Goal: Subscribe to service/newsletter

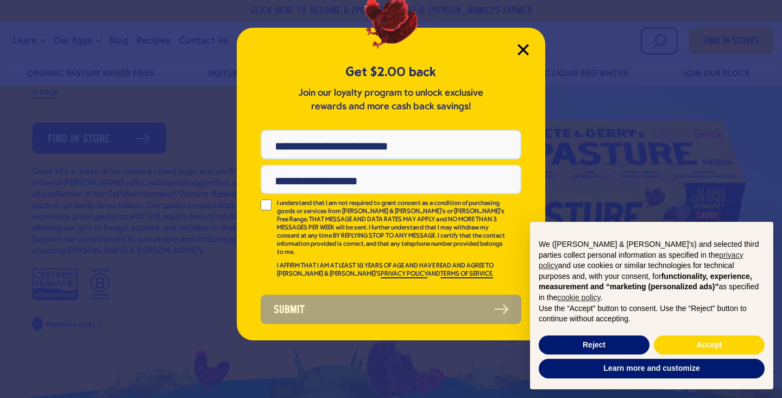
click at [518, 47] on icon "Close Modal" at bounding box center [523, 49] width 11 height 11
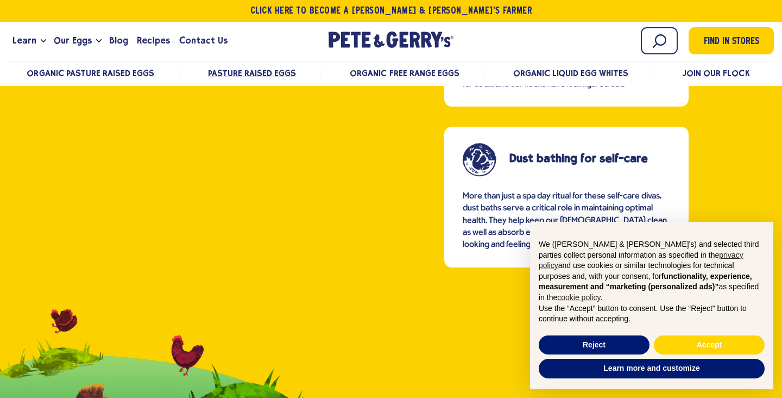
scroll to position [1309, 0]
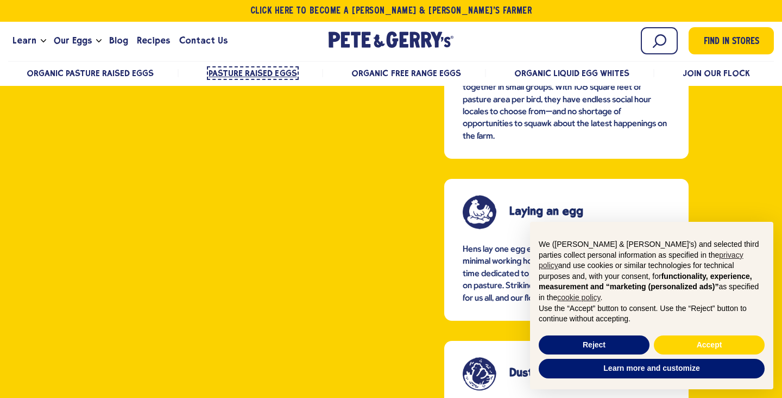
click at [225, 71] on span "Pasture Raised Eggs" at bounding box center [253, 73] width 88 height 10
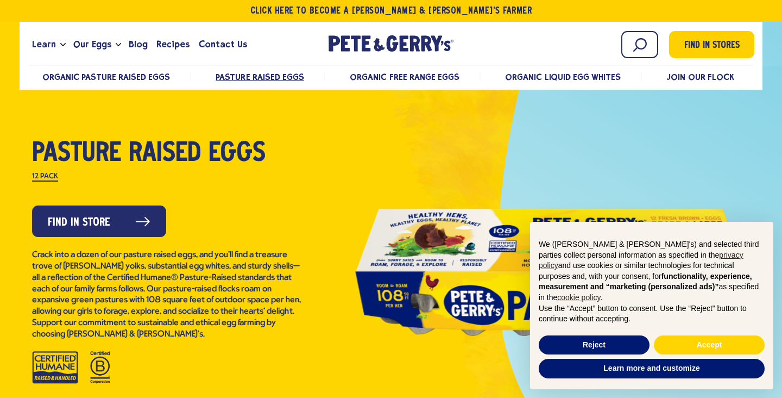
scroll to position [29, 0]
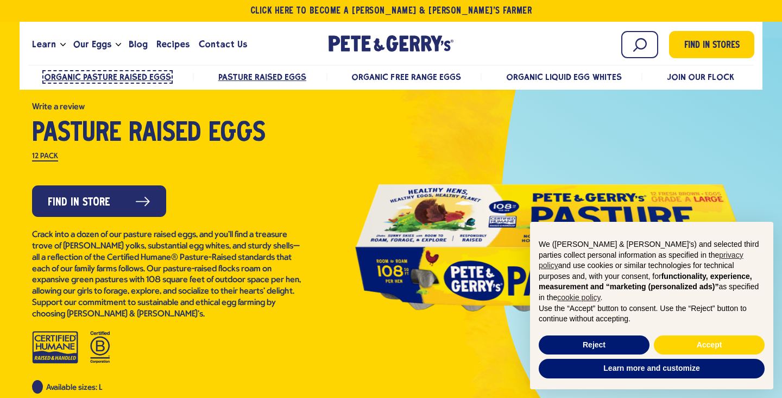
click at [115, 80] on span "Organic Pasture Raised Eggs" at bounding box center [108, 77] width 128 height 10
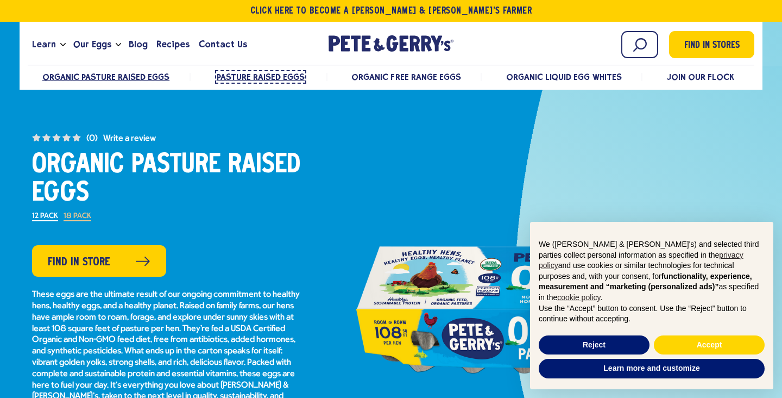
click at [253, 73] on span "Pasture Raised Eggs" at bounding box center [261, 77] width 88 height 10
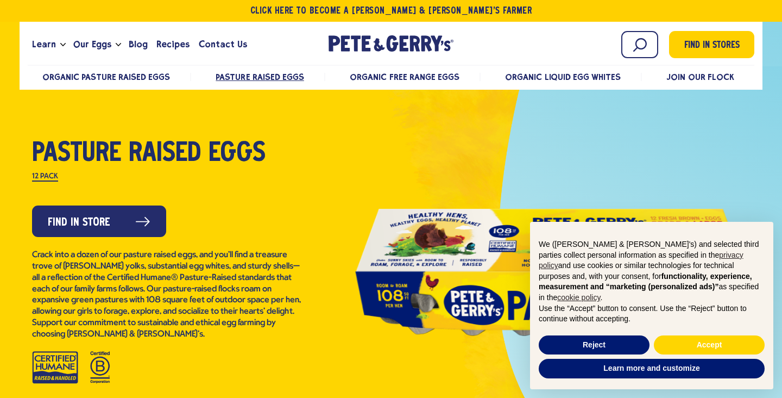
click at [387, 87] on ul "Organic Pasture Raised Eggs Pasture Raised Eggs Organic Free Range Eggs Organic…" at bounding box center [391, 77] width 727 height 22
click at [387, 75] on span "Organic Free Range Eggs" at bounding box center [404, 77] width 109 height 10
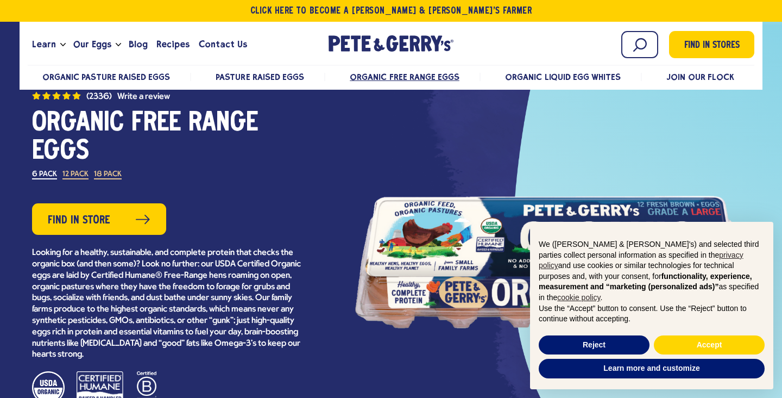
scroll to position [43, 0]
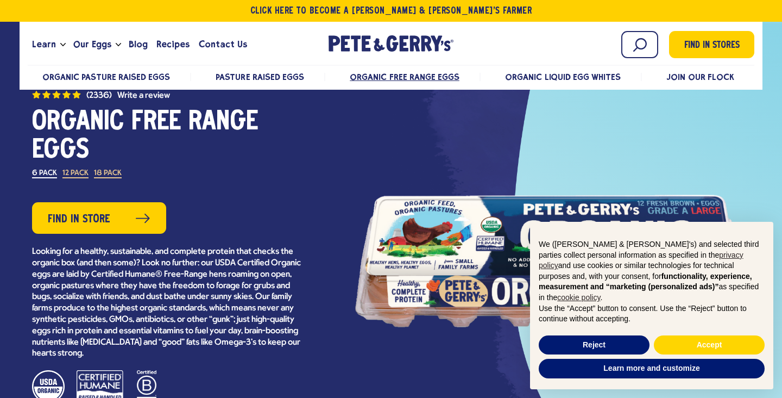
click at [249, 70] on ul "Organic Pasture Raised Eggs Pasture Raised Eggs Organic Free Range Eggs Organic…" at bounding box center [391, 77] width 727 height 22
click at [123, 67] on ul "Organic Pasture Raised Eggs Pasture Raised Eggs Organic Free Range Eggs Organic…" at bounding box center [391, 77] width 727 height 22
click at [244, 71] on ul "Organic Pasture Raised Eggs Pasture Raised Eggs Organic Free Range Eggs Organic…" at bounding box center [391, 77] width 727 height 22
click at [254, 79] on span "Pasture Raised Eggs" at bounding box center [261, 77] width 88 height 10
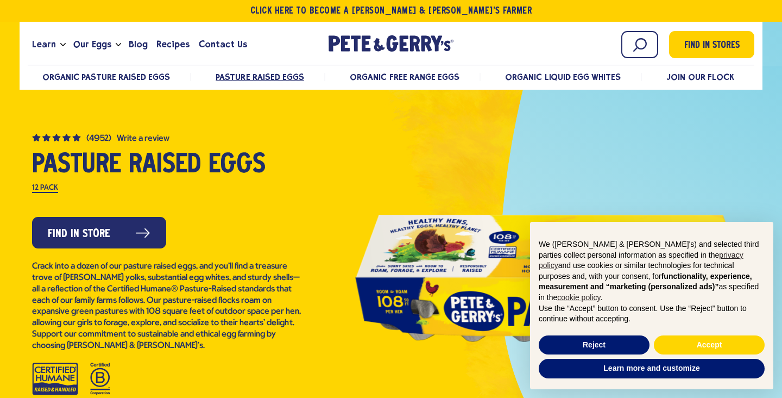
click at [97, 89] on div "Learn Our Hens Our Story FAQ Careers Farm With Us Egg Shortage Our Eggs Join Ou…" at bounding box center [391, 56] width 743 height 68
click at [97, 78] on span "Organic Pasture Raised Eggs" at bounding box center [108, 77] width 128 height 10
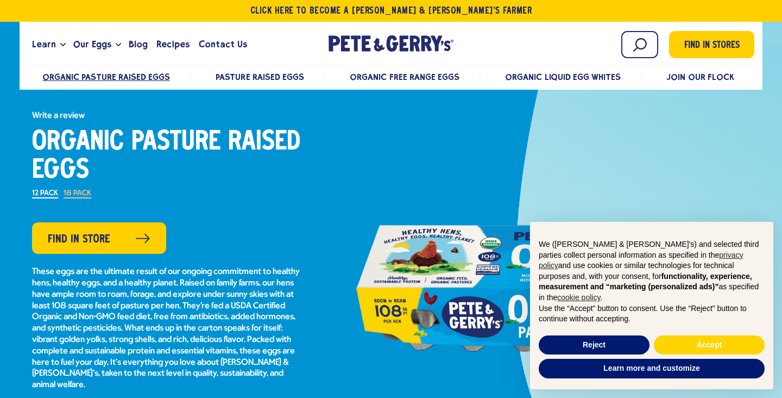
scroll to position [39, 0]
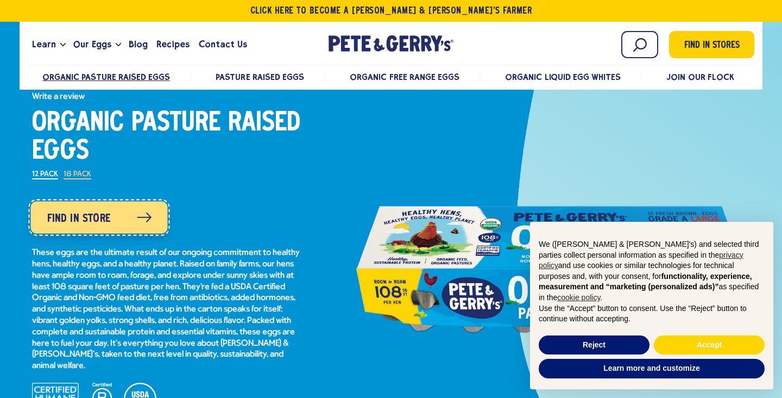
click at [103, 223] on span "Find in Store" at bounding box center [79, 218] width 64 height 17
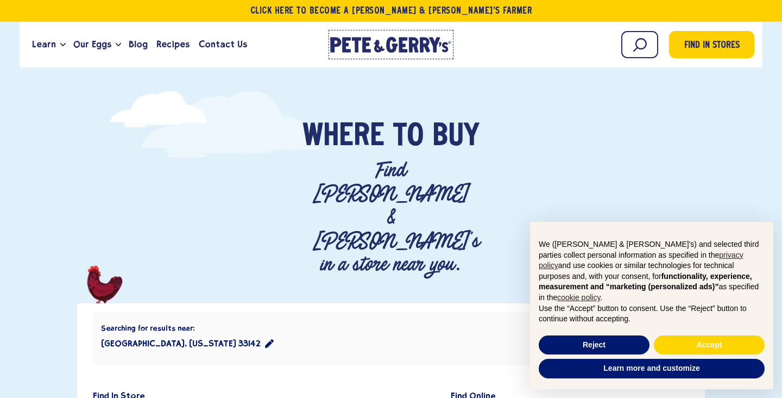
click at [386, 42] on icon "[PERSON_NAME] & [PERSON_NAME]'s Homepage" at bounding box center [391, 45] width 122 height 16
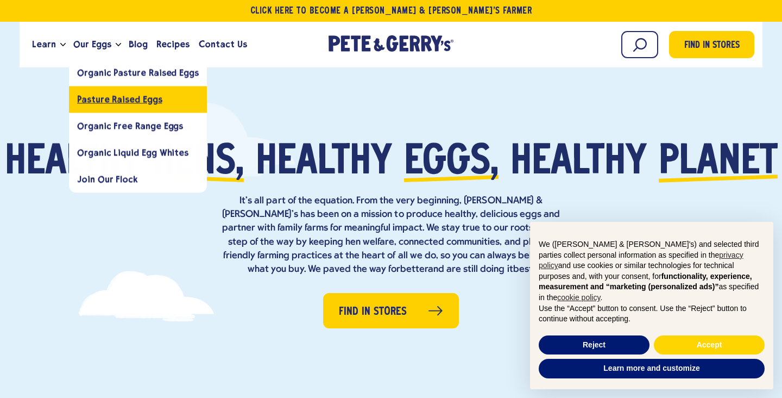
click at [96, 97] on span "Pasture Raised Eggs" at bounding box center [119, 99] width 85 height 10
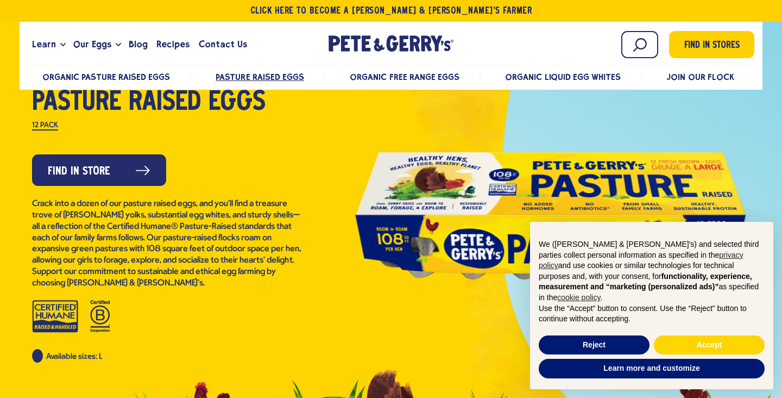
scroll to position [72, 0]
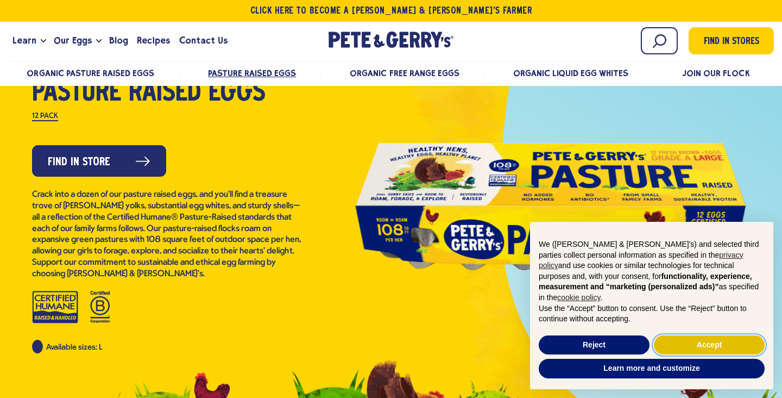
click at [714, 348] on button "Accept" at bounding box center [709, 345] width 111 height 20
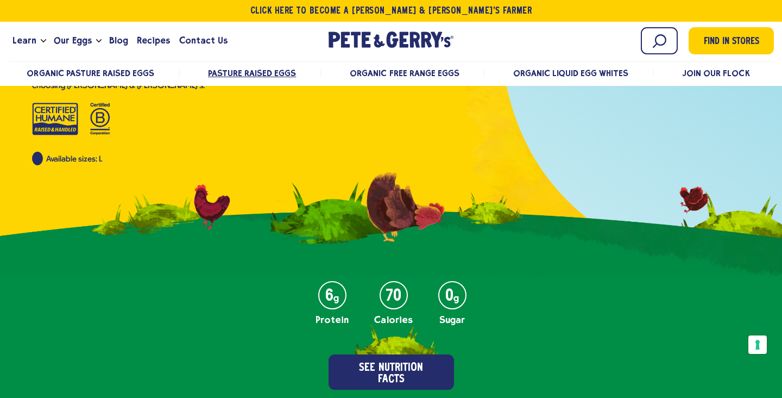
scroll to position [0, 0]
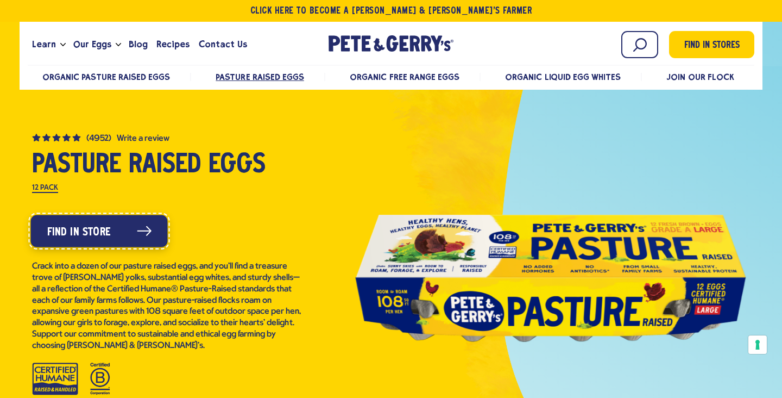
click at [137, 234] on icon at bounding box center [144, 231] width 15 height 10
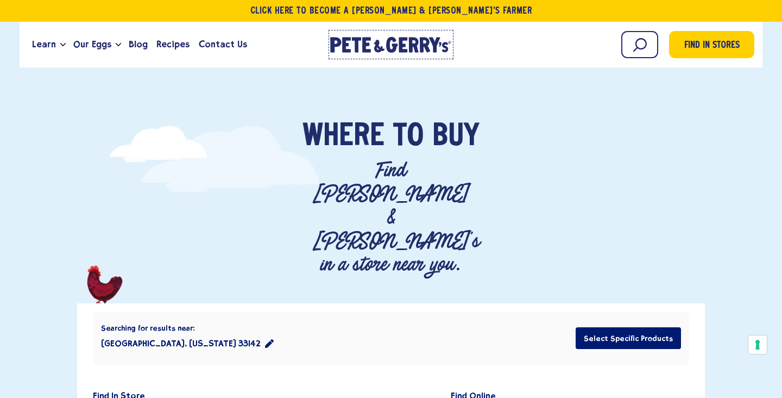
click at [377, 40] on icon at bounding box center [379, 46] width 11 height 13
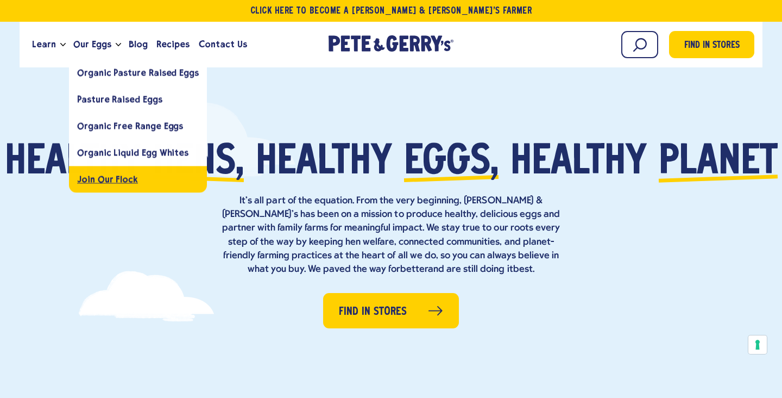
click at [128, 172] on link "Join Our Flock" at bounding box center [138, 179] width 138 height 27
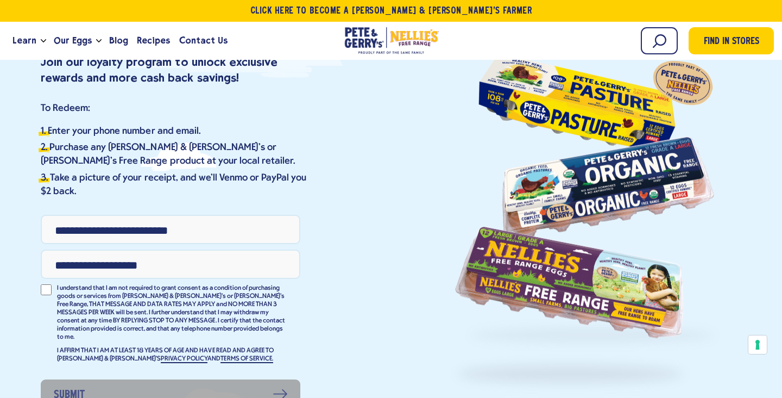
scroll to position [117, 0]
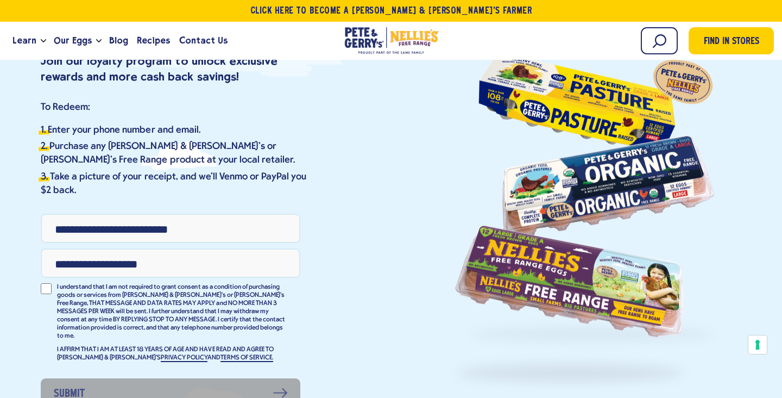
click at [116, 242] on input "Phone Number" at bounding box center [171, 227] width 260 height 29
type input "**********"
type input "*"
type input "**********"
click at [47, 294] on div at bounding box center [49, 291] width 16 height 16
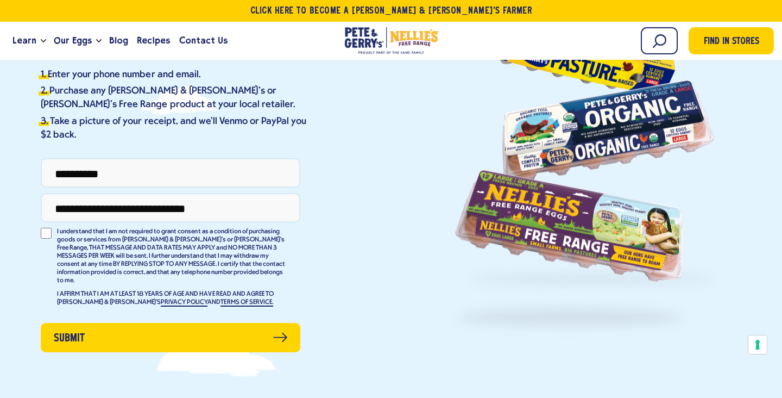
scroll to position [250, 0]
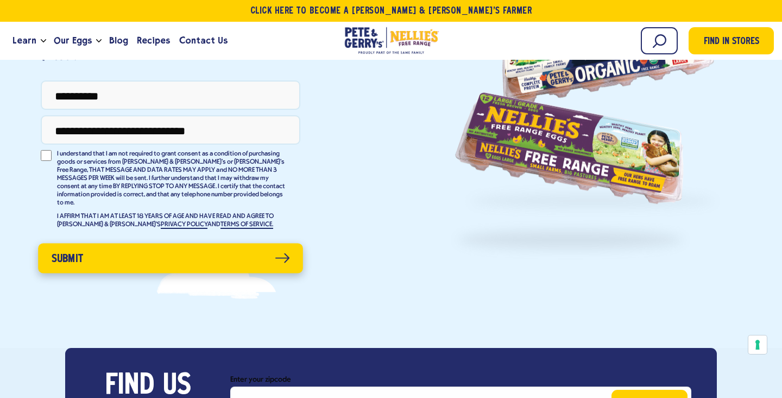
click at [150, 250] on button "Submit" at bounding box center [170, 258] width 265 height 30
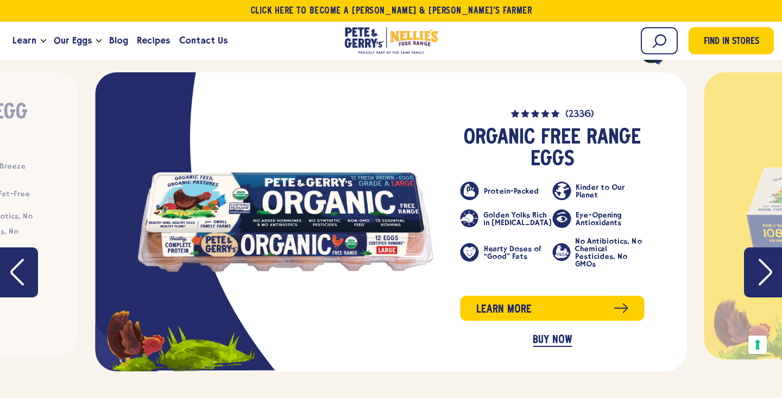
scroll to position [1448, 0]
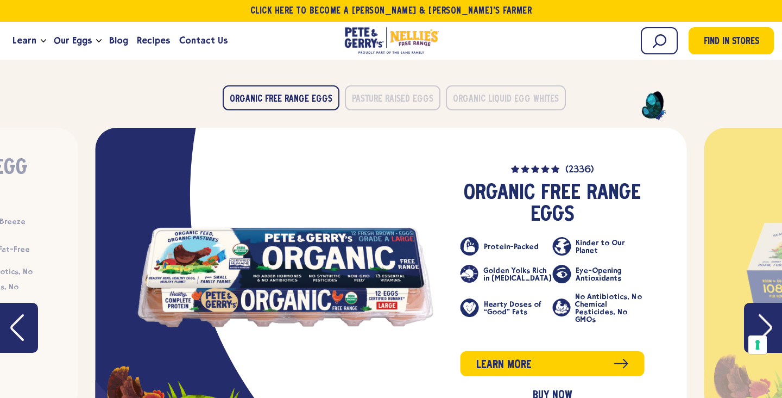
click at [33, 303] on button "Previous" at bounding box center [19, 328] width 38 height 50
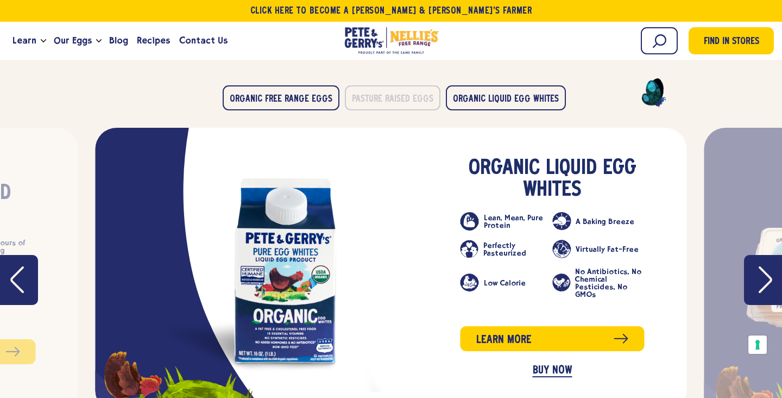
click at [12, 266] on icon "Previous" at bounding box center [17, 279] width 14 height 27
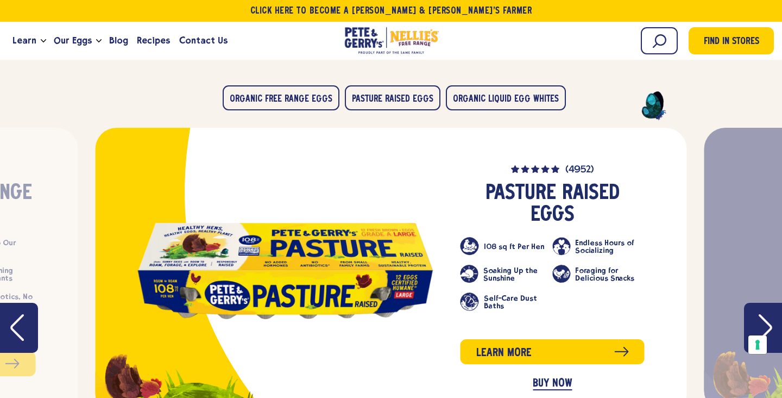
click at [17, 313] on icon "Previous" at bounding box center [17, 327] width 14 height 28
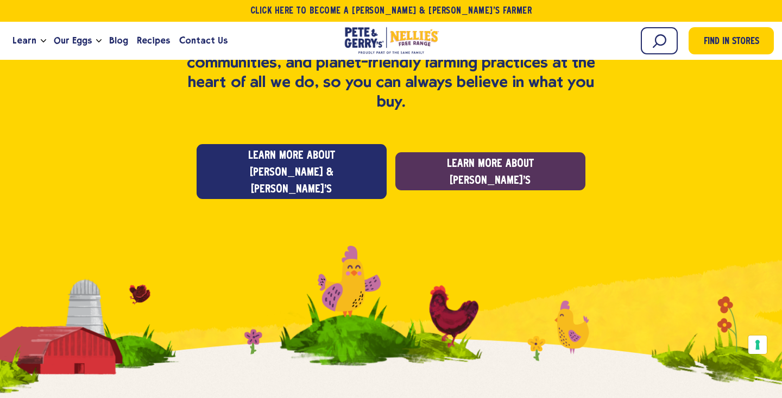
scroll to position [772, 0]
